Goal: Information Seeking & Learning: Learn about a topic

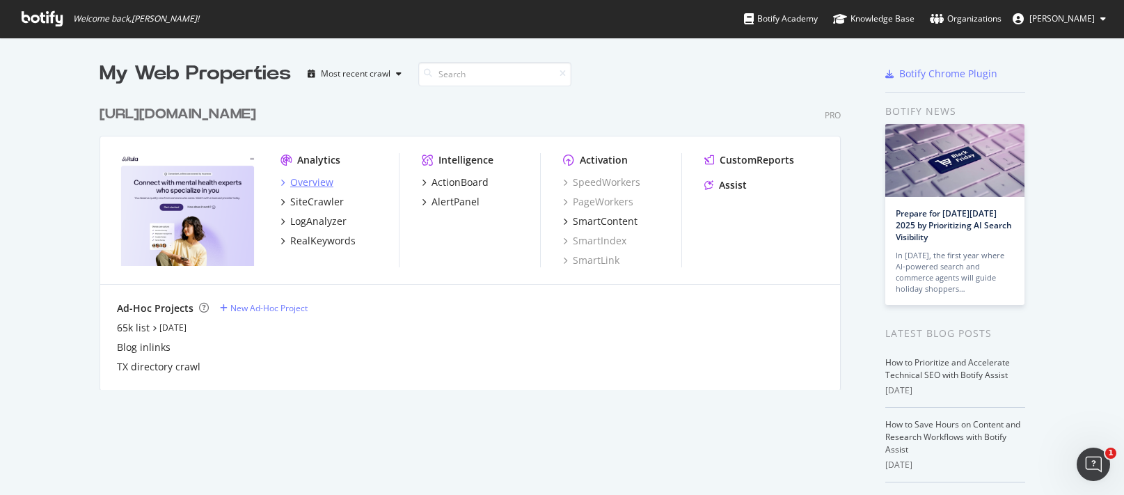
click at [327, 182] on div "Overview" at bounding box center [311, 182] width 43 height 14
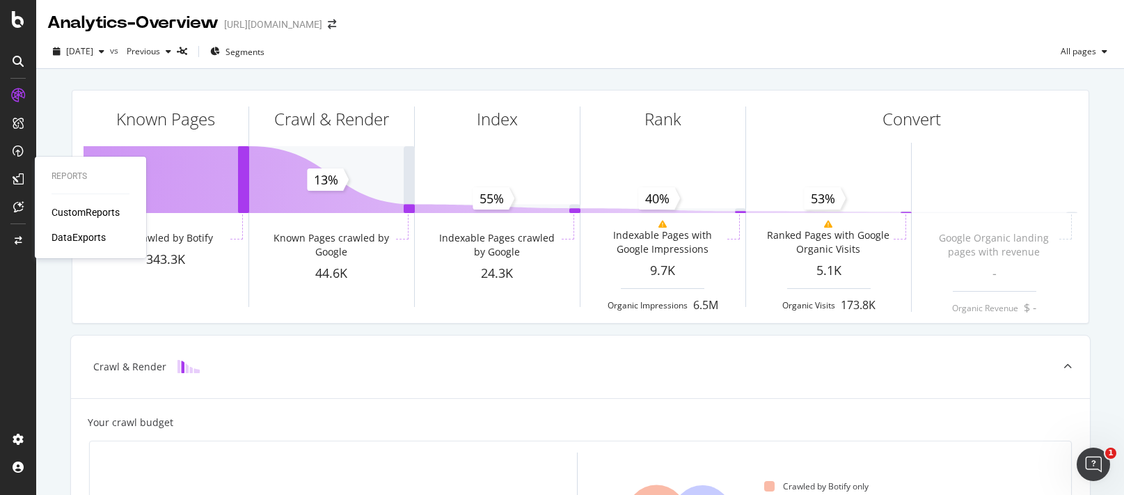
click at [102, 208] on div "CustomReports" at bounding box center [86, 212] width 68 height 14
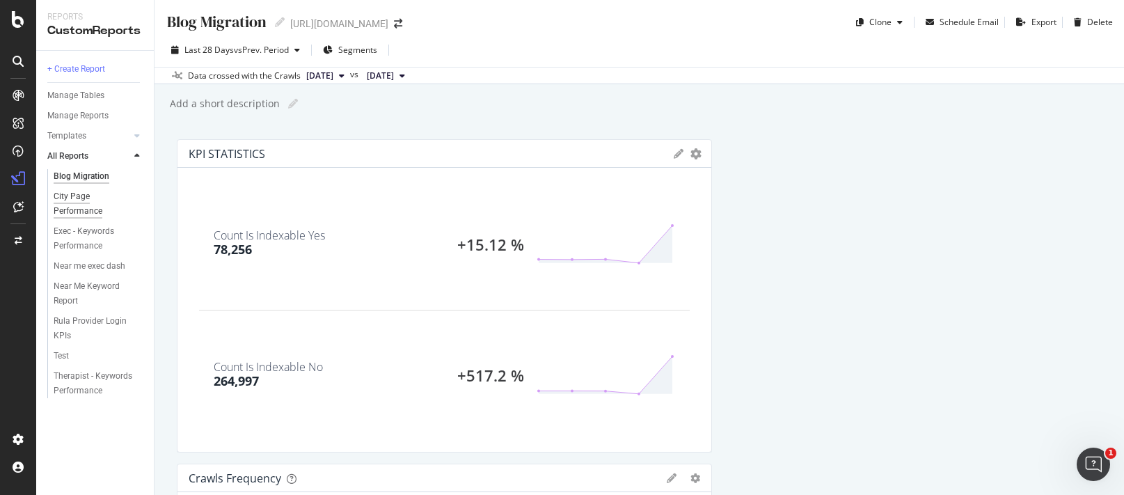
click at [87, 210] on div "City Page Performance" at bounding box center [93, 203] width 78 height 29
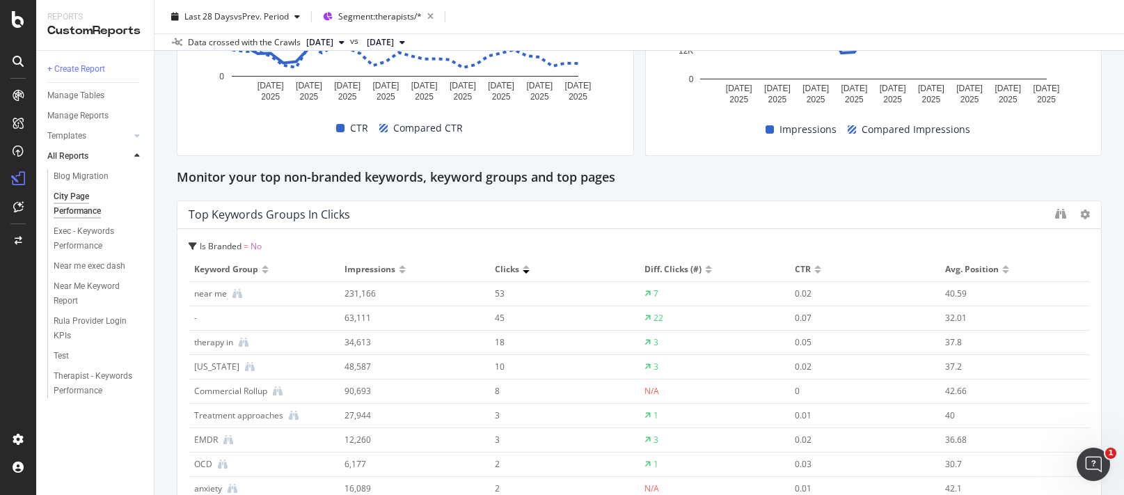
scroll to position [835, 0]
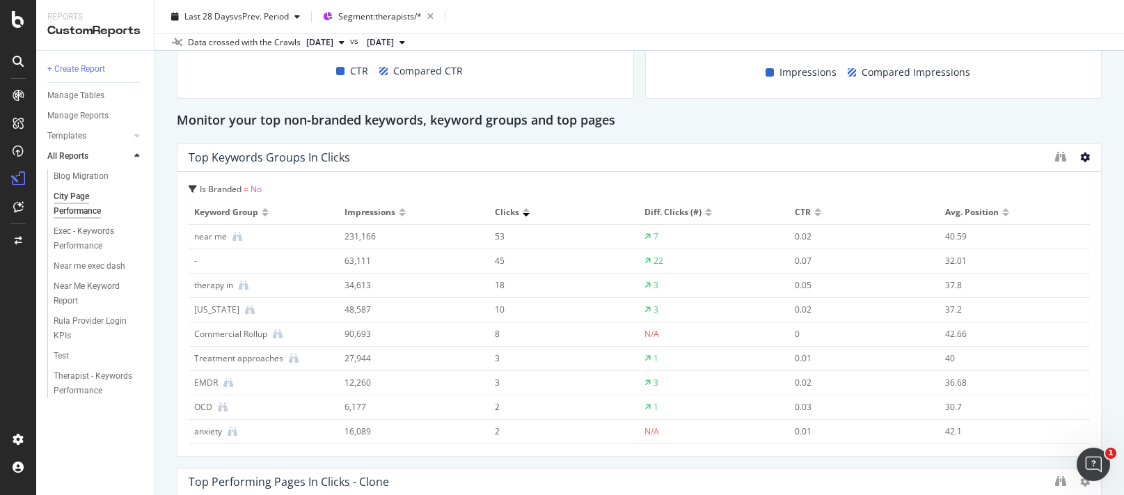
click at [1082, 161] on icon at bounding box center [1085, 157] width 10 height 10
click at [735, 159] on div "Top Keywords Groups in Clicks" at bounding box center [619, 157] width 860 height 14
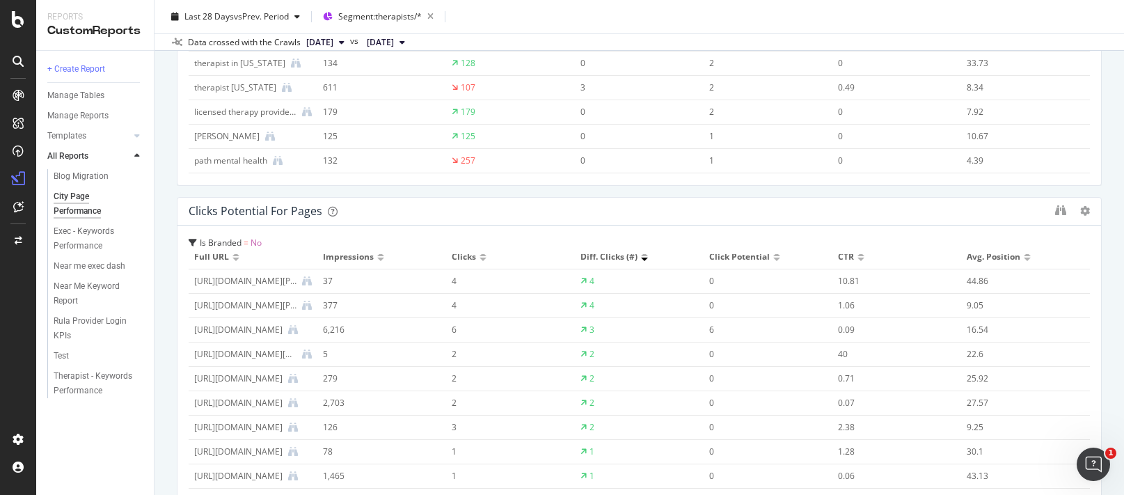
scroll to position [7, 0]
click at [277, 308] on div "[URL][DOMAIN_NAME][PERSON_NAME]" at bounding box center [245, 307] width 102 height 13
click at [305, 308] on icon at bounding box center [307, 308] width 10 height 10
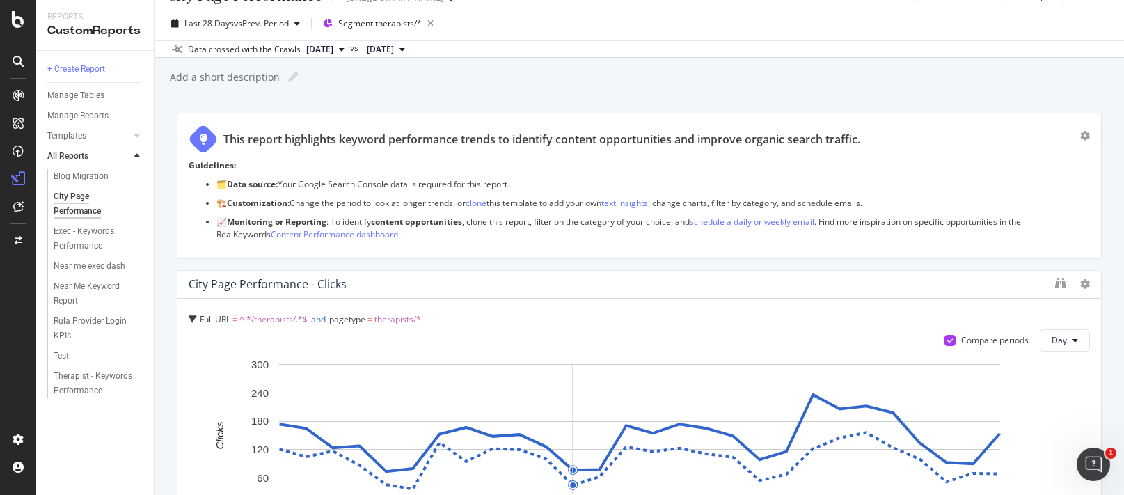
scroll to position [0, 0]
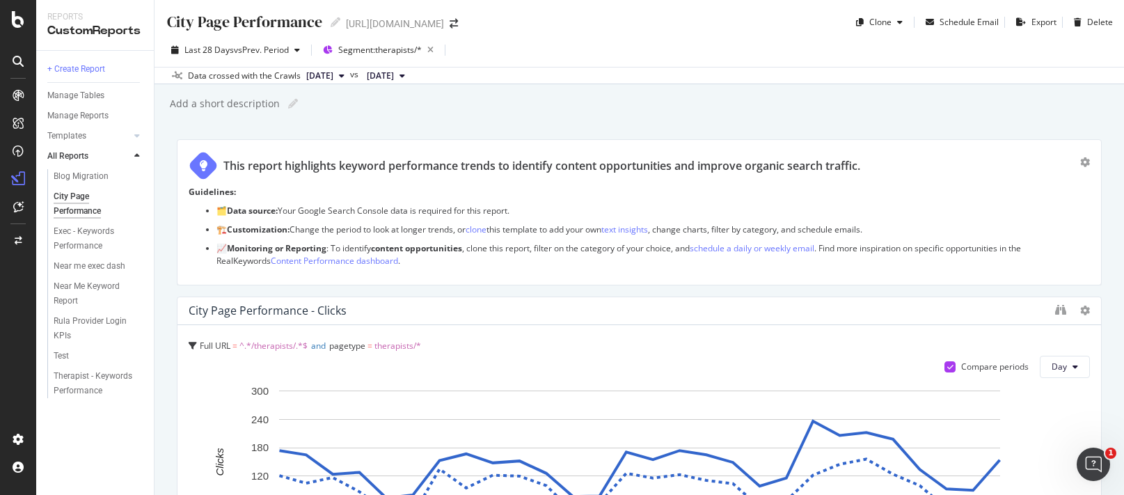
click at [350, 75] on button "[DATE]" at bounding box center [325, 76] width 49 height 17
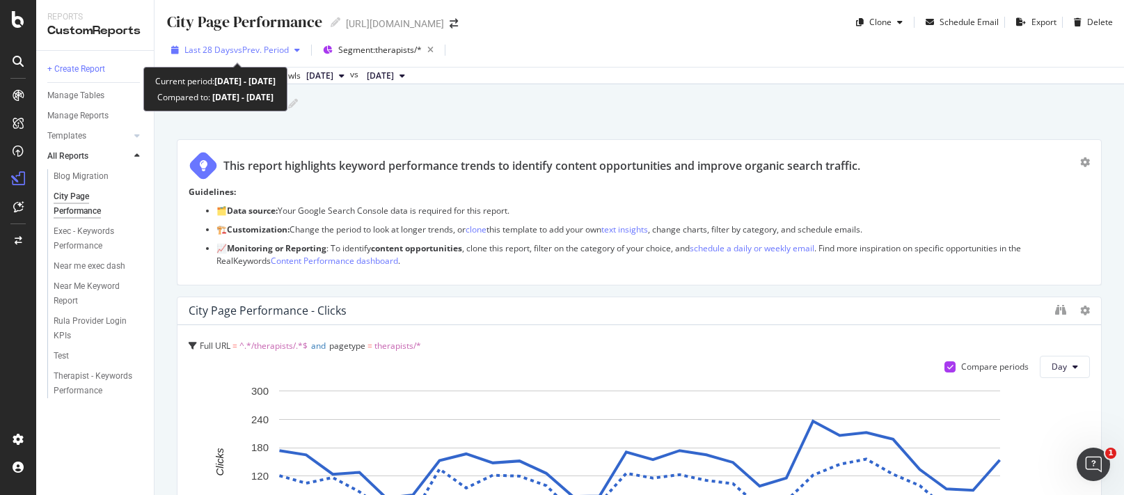
click at [292, 46] on div "button" at bounding box center [297, 50] width 17 height 8
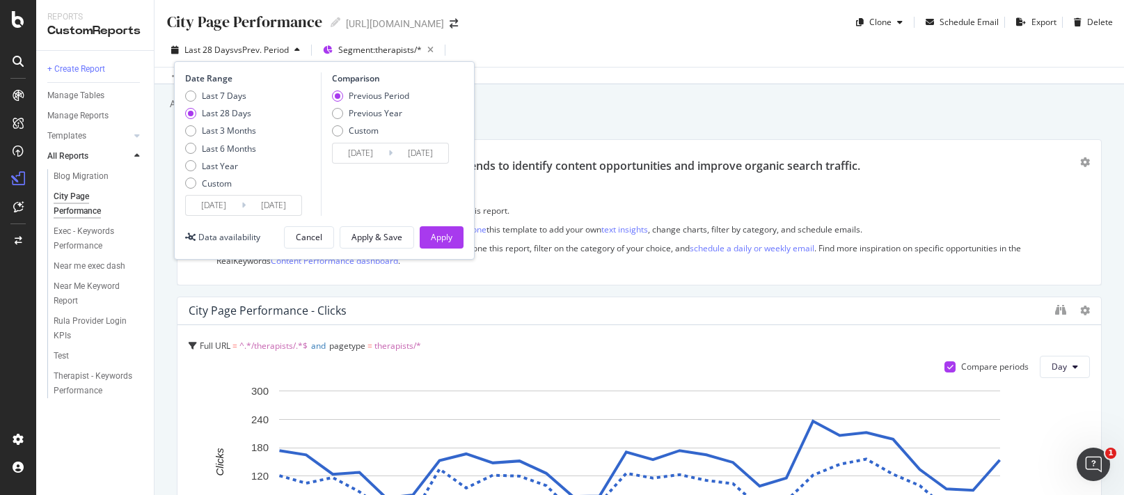
click at [240, 207] on input "[DATE]" at bounding box center [214, 205] width 56 height 19
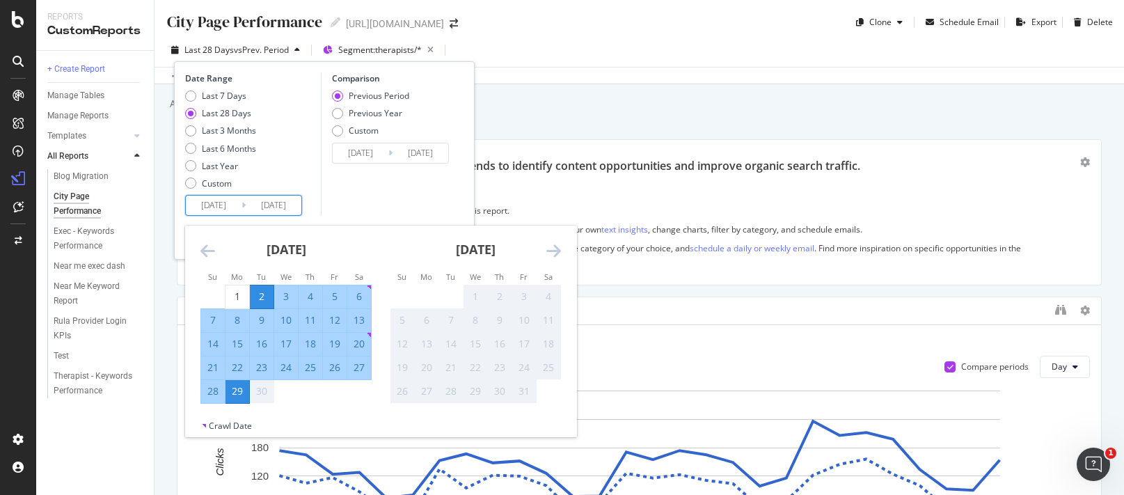
click at [209, 252] on icon "Move backward to switch to the previous month." at bounding box center [207, 250] width 15 height 17
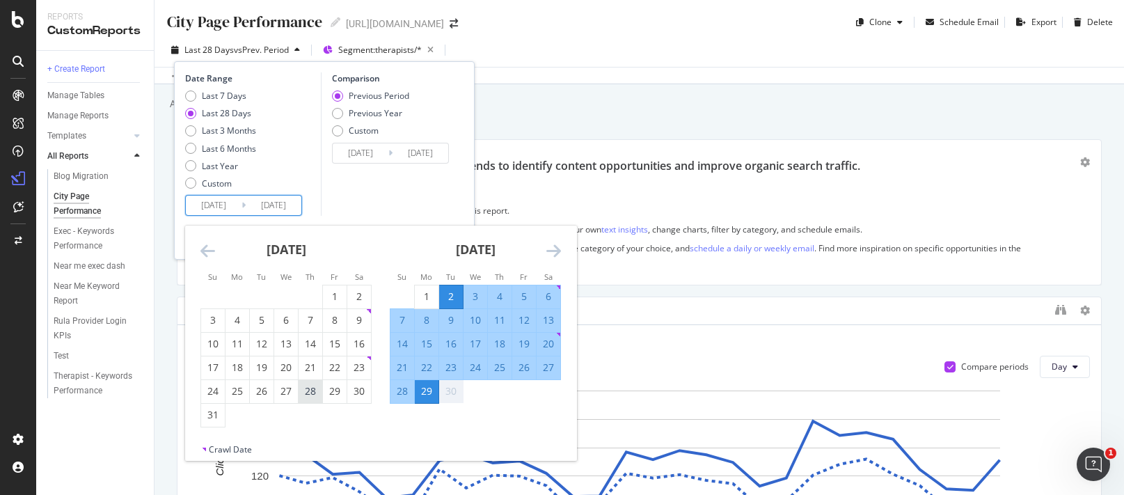
click at [308, 394] on div "28" at bounding box center [311, 391] width 24 height 14
type input "[DATE]"
click at [411, 211] on div "Comparison Previous Period Previous Year Custom [DATE] Navigate forward to inte…" at bounding box center [387, 143] width 132 height 143
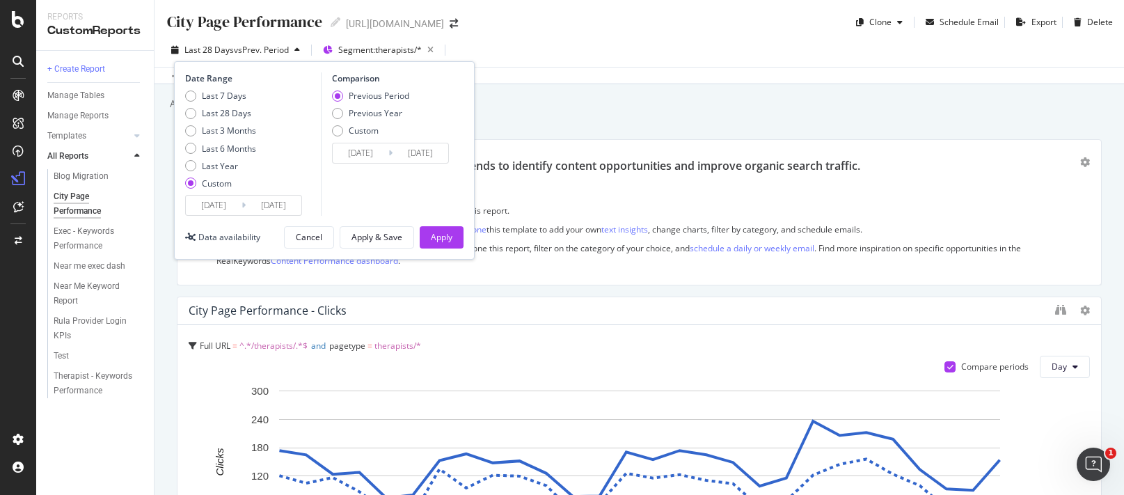
click at [439, 231] on div "Apply" at bounding box center [442, 237] width 22 height 12
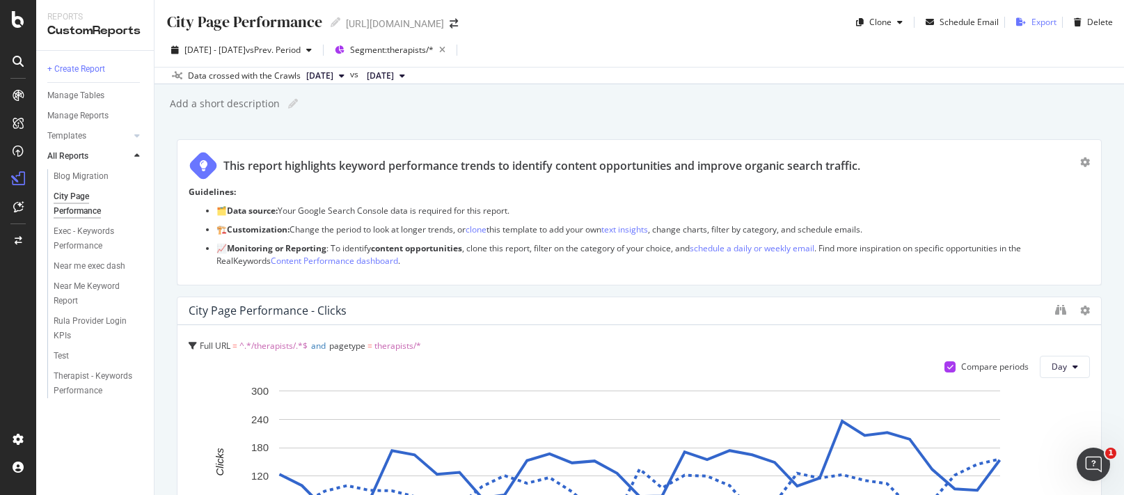
click at [1021, 24] on icon "button" at bounding box center [1021, 22] width 10 height 8
click at [88, 234] on div "DataExports" at bounding box center [79, 237] width 54 height 14
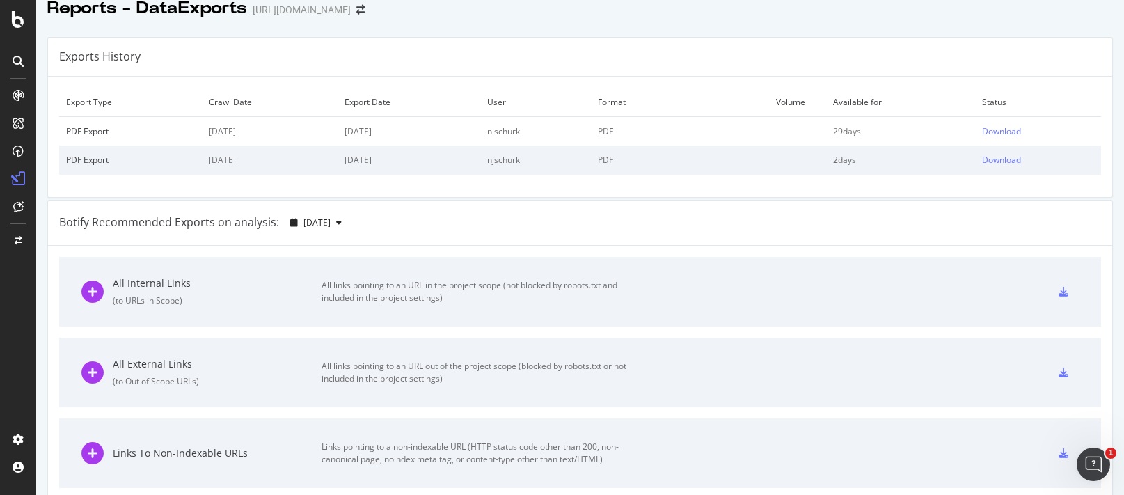
scroll to position [17, 0]
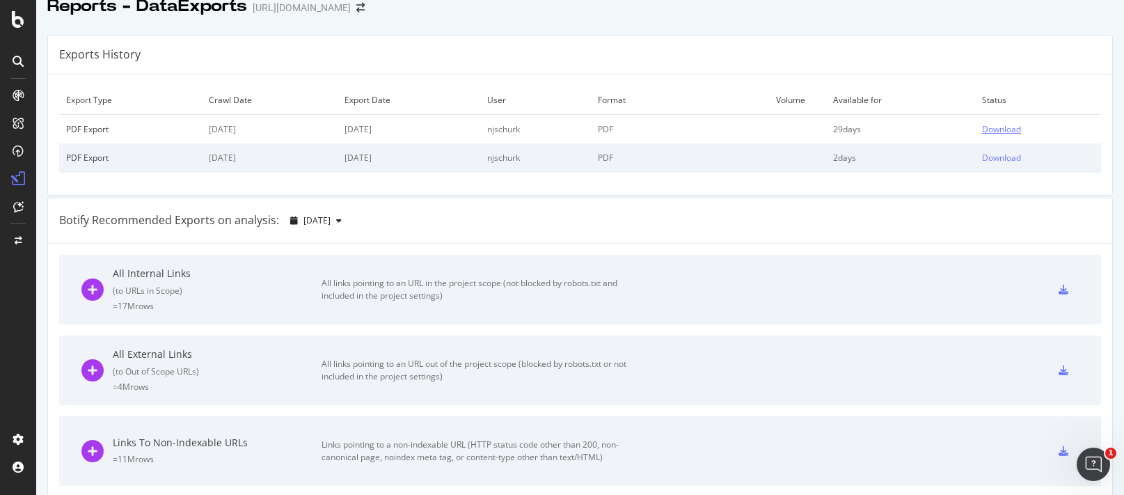
click at [1011, 125] on div "Download" at bounding box center [1001, 129] width 39 height 12
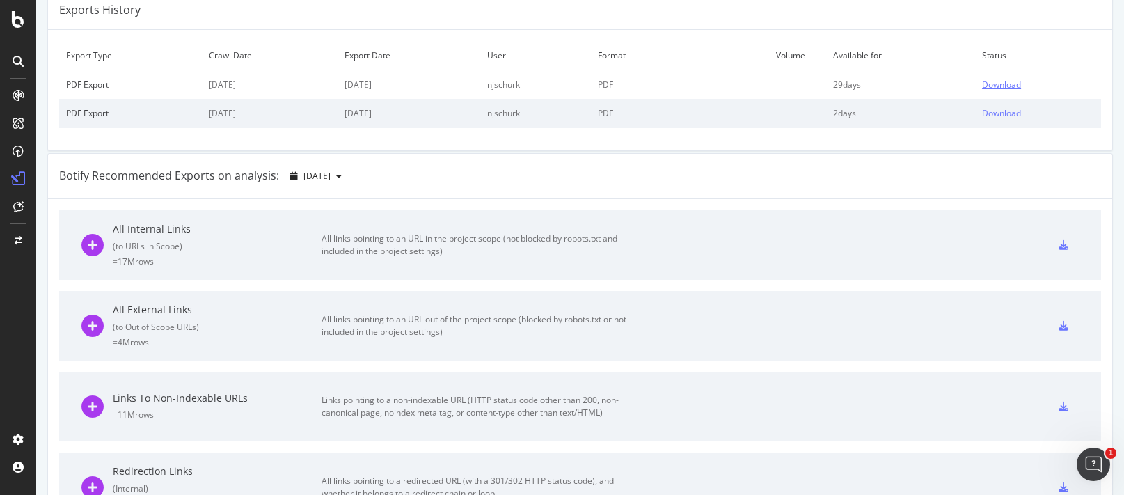
scroll to position [0, 0]
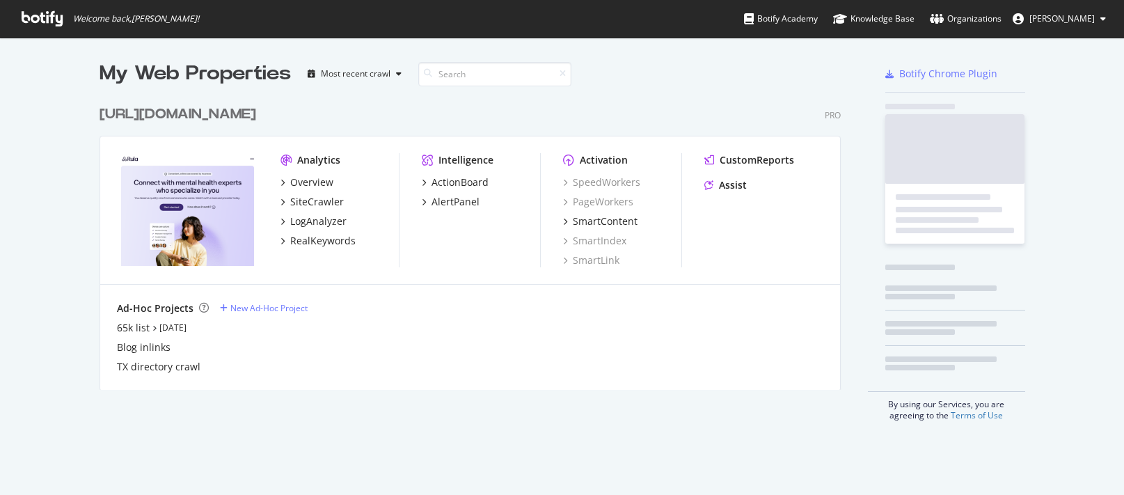
scroll to position [302, 752]
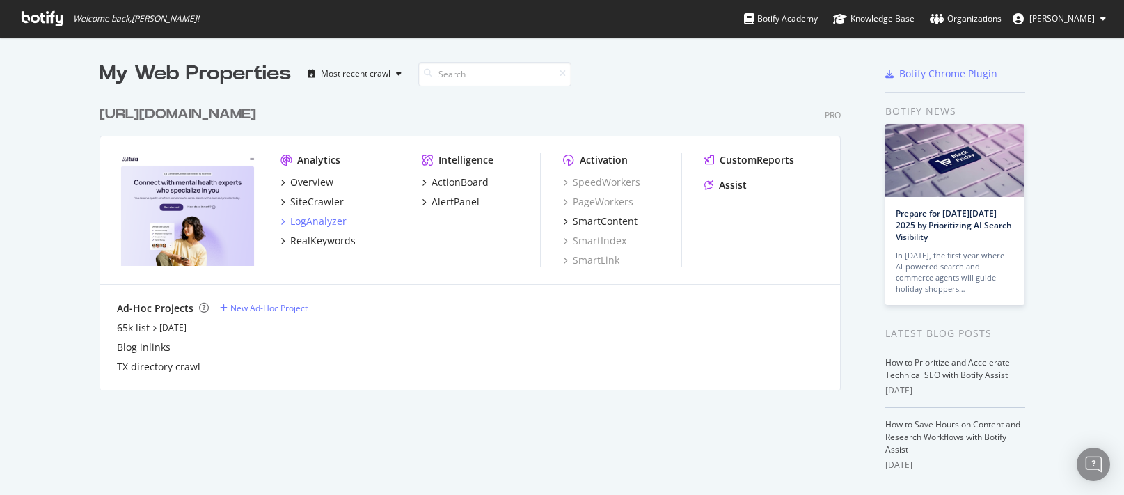
click at [330, 220] on div "LogAnalyzer" at bounding box center [318, 221] width 56 height 14
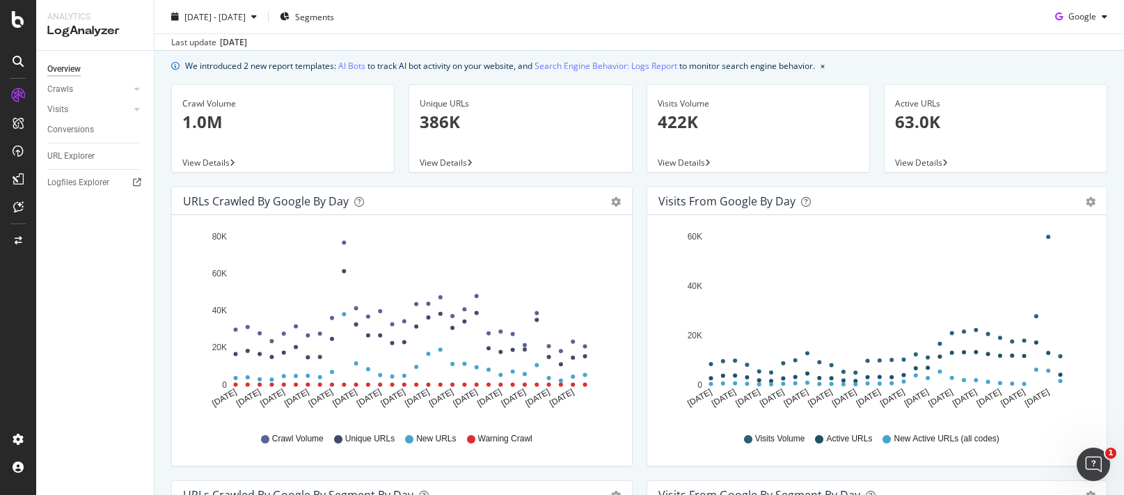
scroll to position [56, 0]
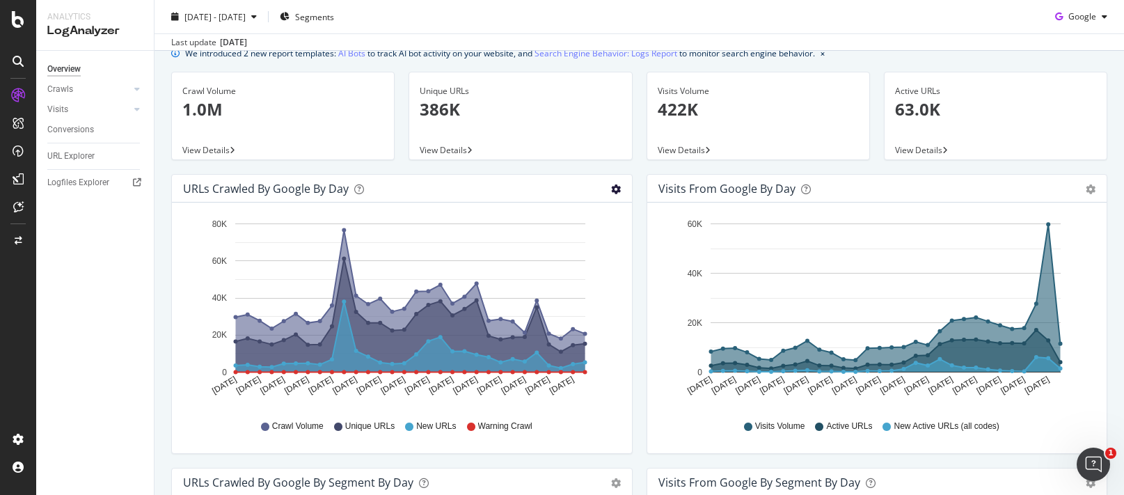
click at [620, 189] on icon "gear" at bounding box center [616, 189] width 10 height 10
click at [640, 191] on div "Visits from Google by day Area Table Hold CMD (⌘) while clicking to filter the …" at bounding box center [877, 321] width 475 height 294
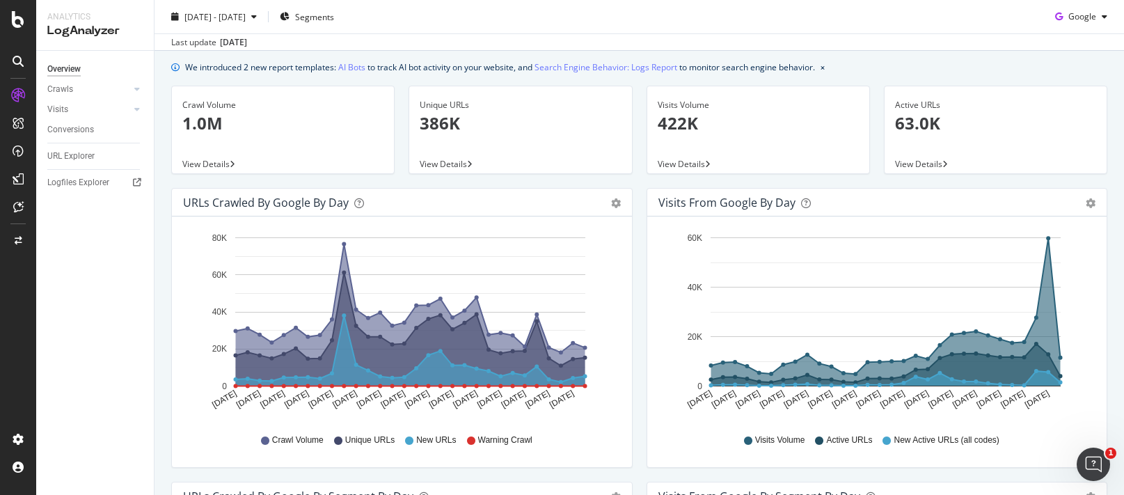
scroll to position [25, 0]
